Goal: Find specific page/section: Find specific page/section

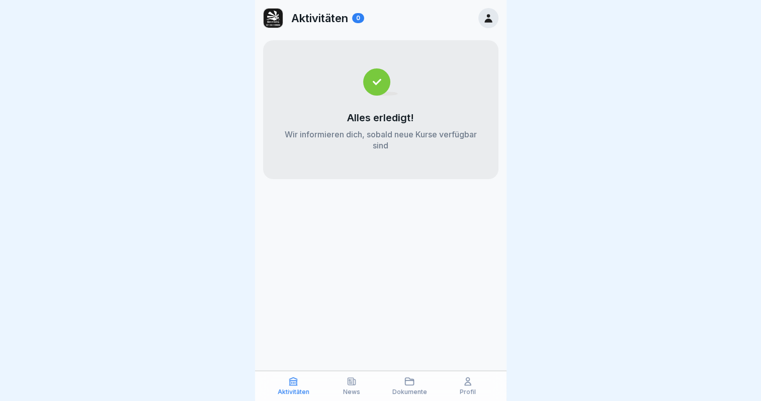
click at [473, 390] on p "Profil" at bounding box center [468, 391] width 16 height 7
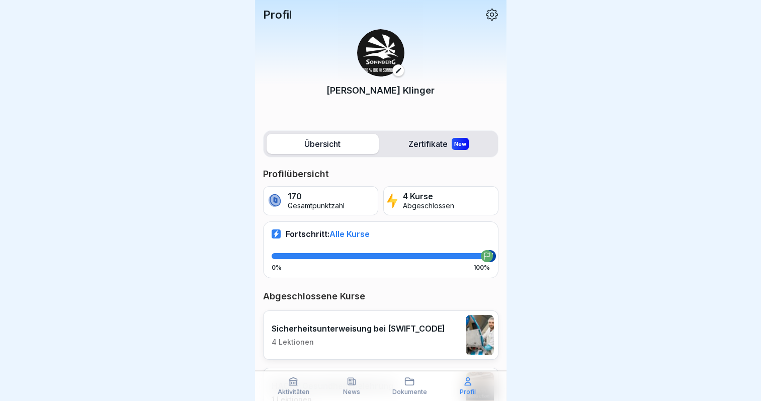
click at [483, 23] on div "[PERSON_NAME]" at bounding box center [380, 69] width 235 height 96
click at [486, 15] on icon at bounding box center [492, 15] width 12 height 12
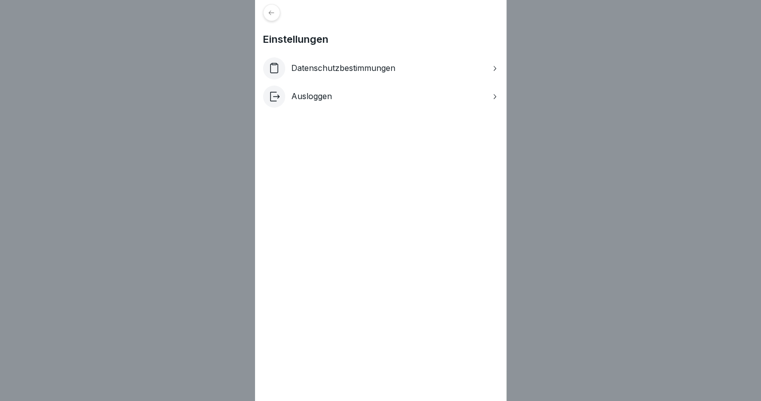
click at [280, 11] on div at bounding box center [271, 12] width 17 height 17
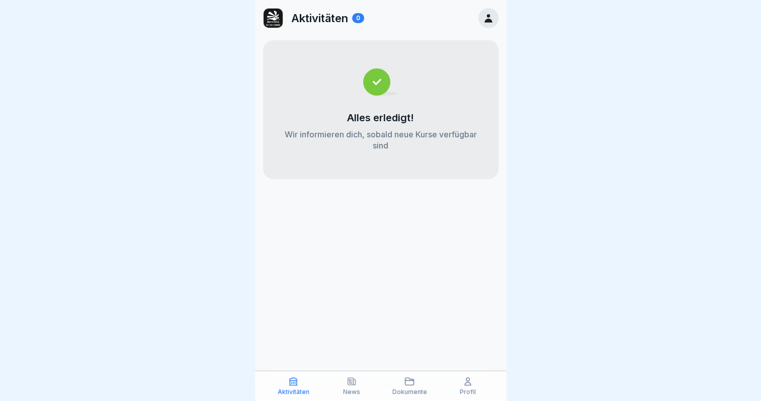
scroll to position [8, 0]
click at [393, 381] on div "Dokumente" at bounding box center [409, 385] width 53 height 19
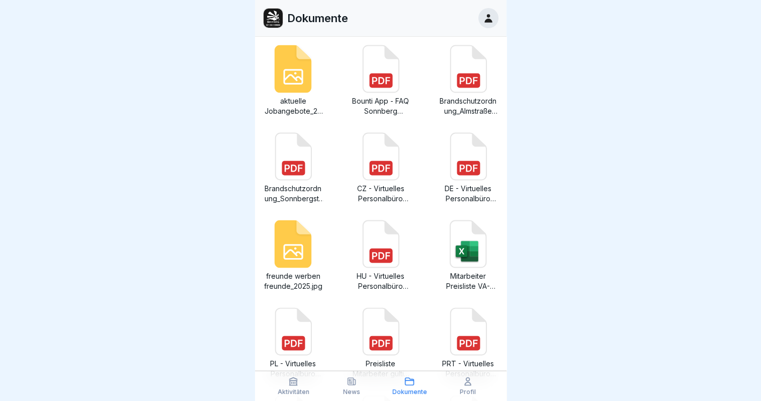
click at [352, 376] on icon at bounding box center [352, 381] width 10 height 10
click at [468, 379] on icon at bounding box center [468, 381] width 10 height 10
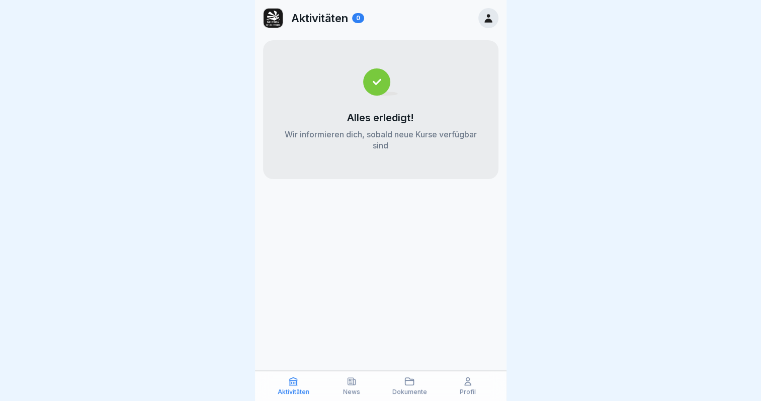
click at [471, 383] on icon at bounding box center [468, 381] width 10 height 10
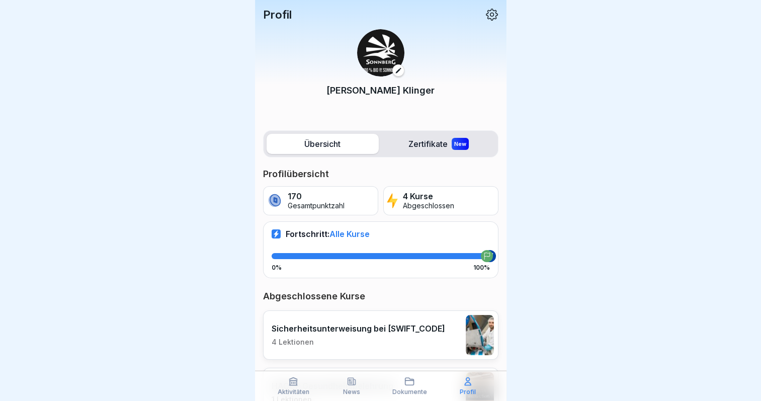
click at [424, 148] on label "Zertifikate New" at bounding box center [439, 144] width 112 height 20
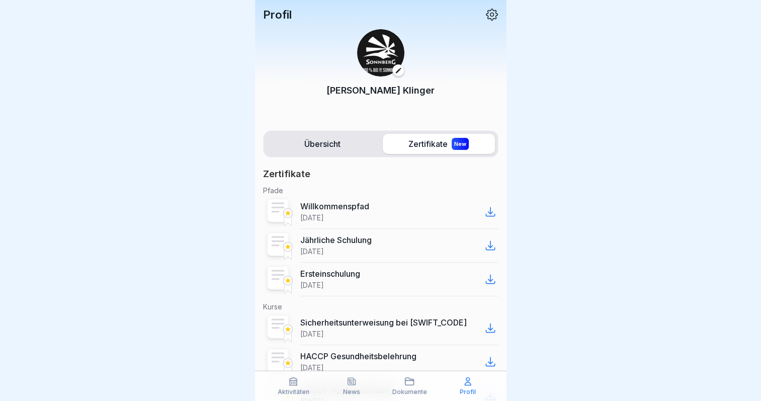
click at [319, 146] on label "Übersicht" at bounding box center [323, 144] width 112 height 20
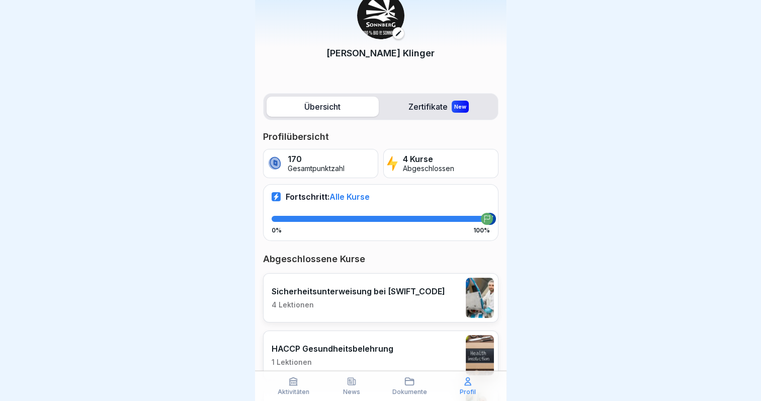
scroll to position [30, 0]
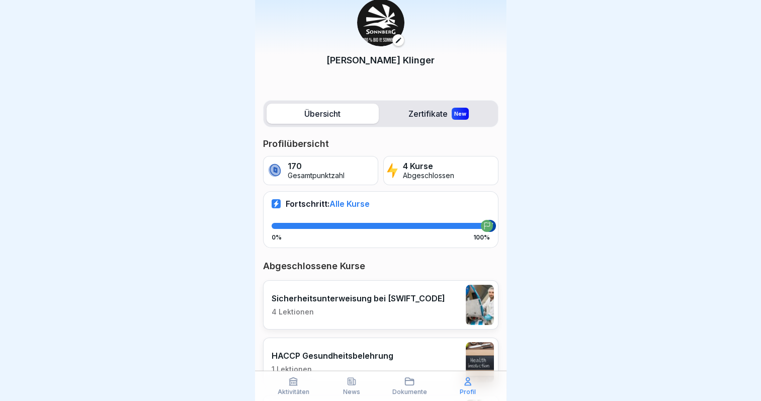
click at [463, 77] on div "[PERSON_NAME]" at bounding box center [380, 39] width 235 height 96
